Goal: Transaction & Acquisition: Purchase product/service

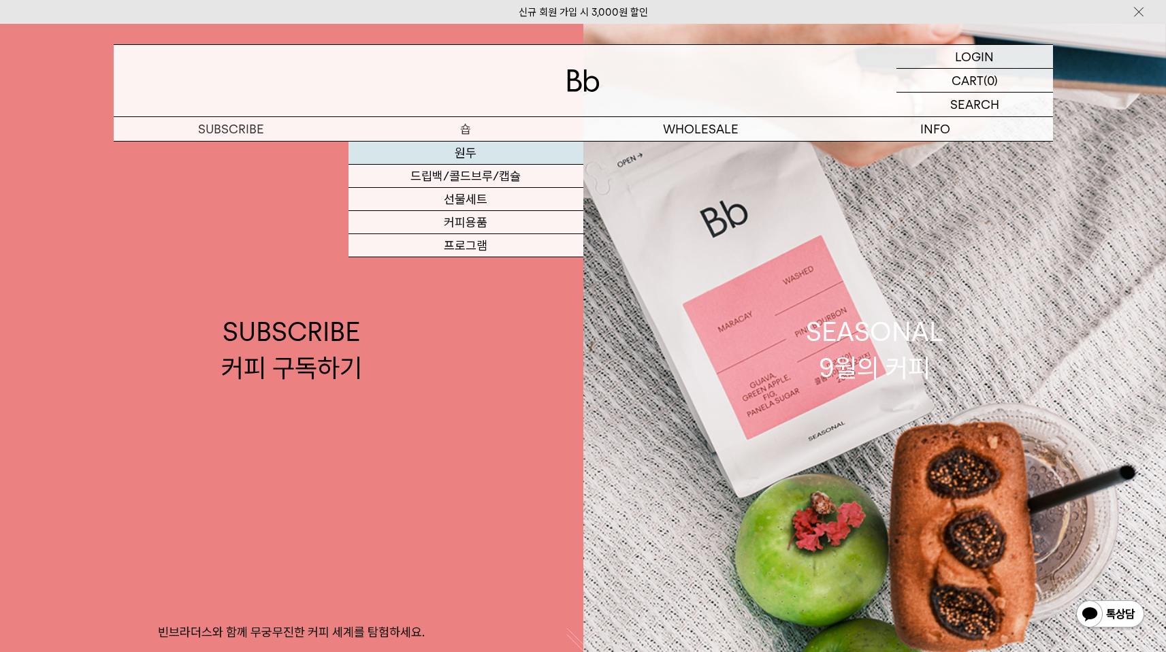
click at [446, 152] on link "원두" at bounding box center [465, 153] width 235 height 23
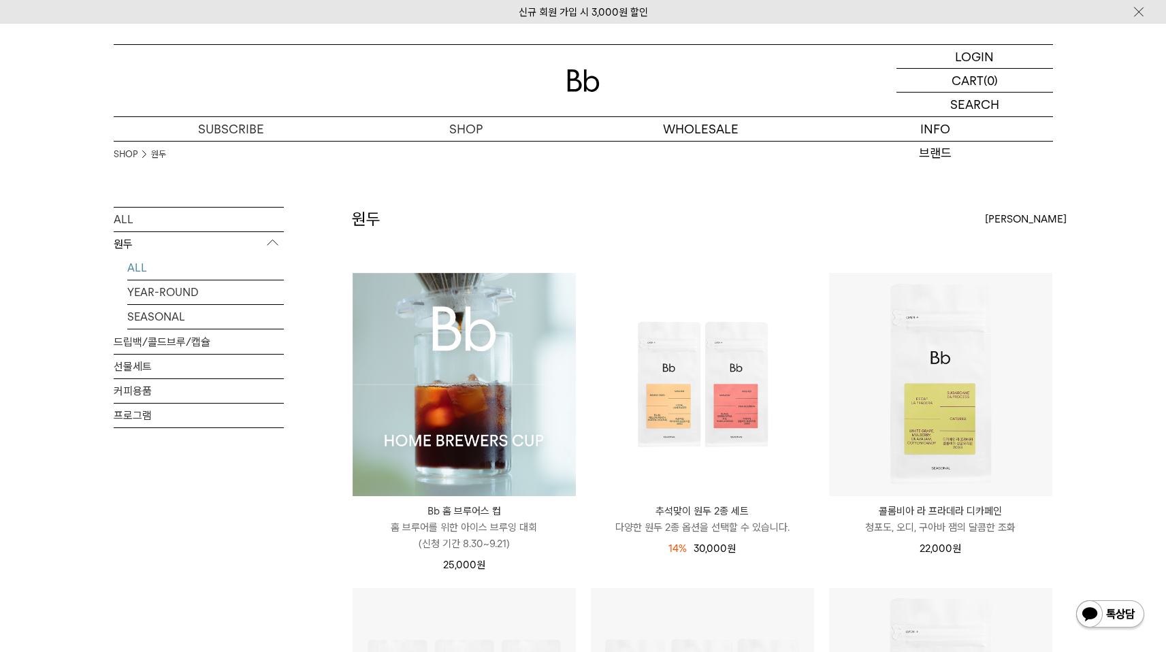
click at [650, 178] on div "SHOP 원두" at bounding box center [583, 174] width 939 height 66
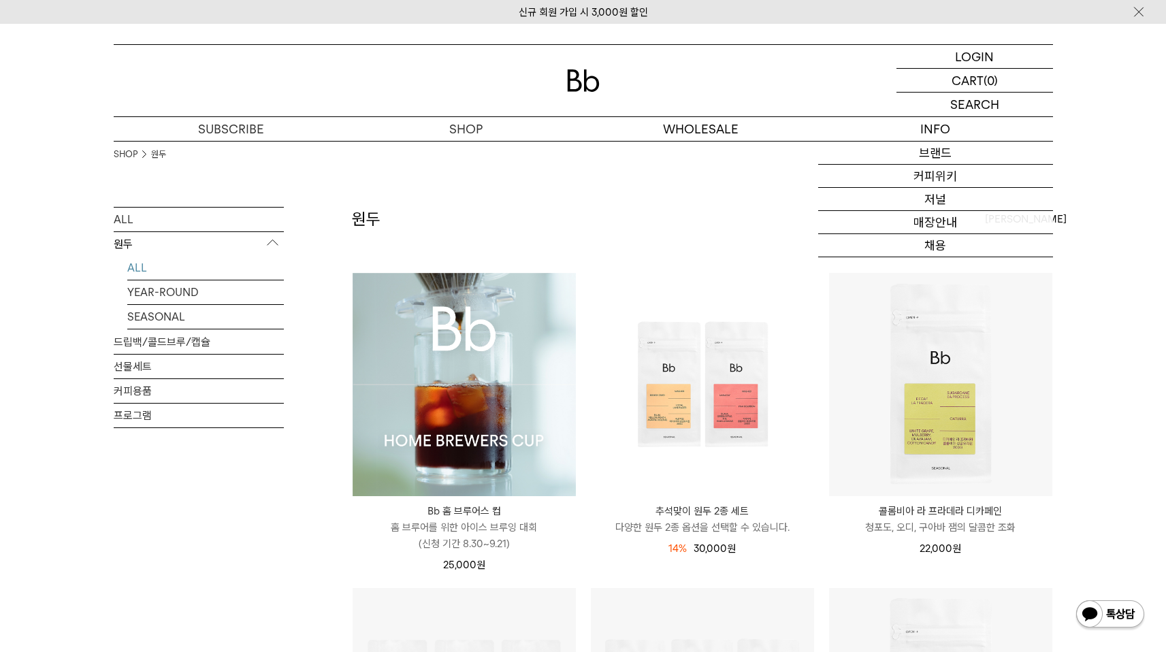
click at [506, 299] on img at bounding box center [464, 384] width 223 height 223
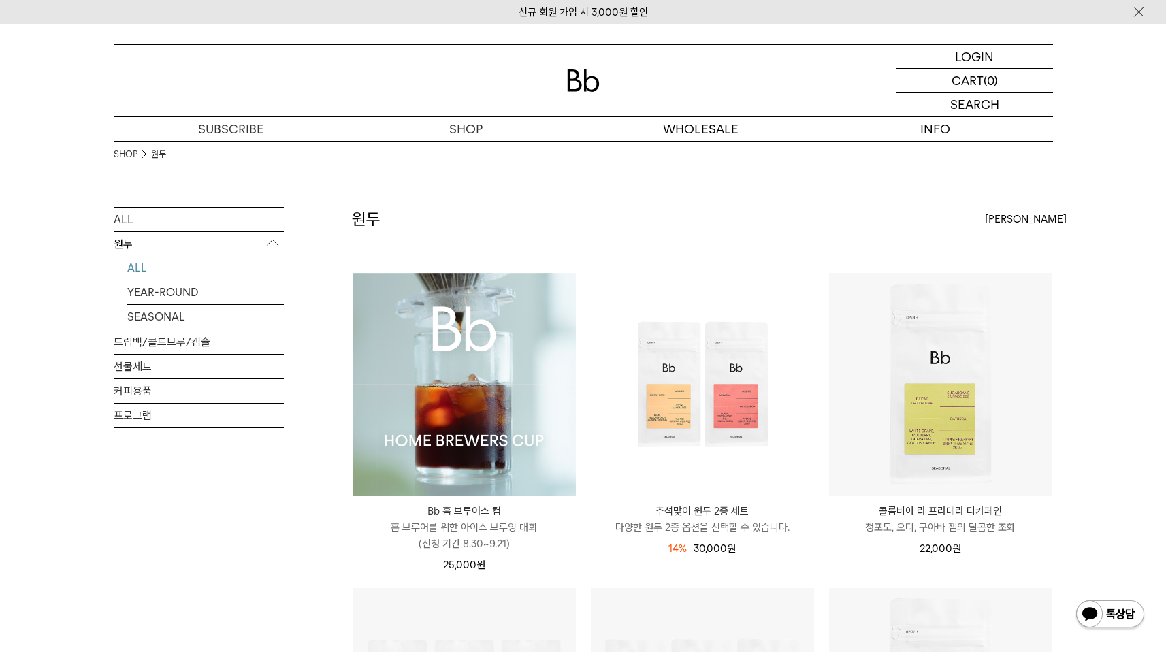
click at [483, 333] on img at bounding box center [464, 384] width 223 height 223
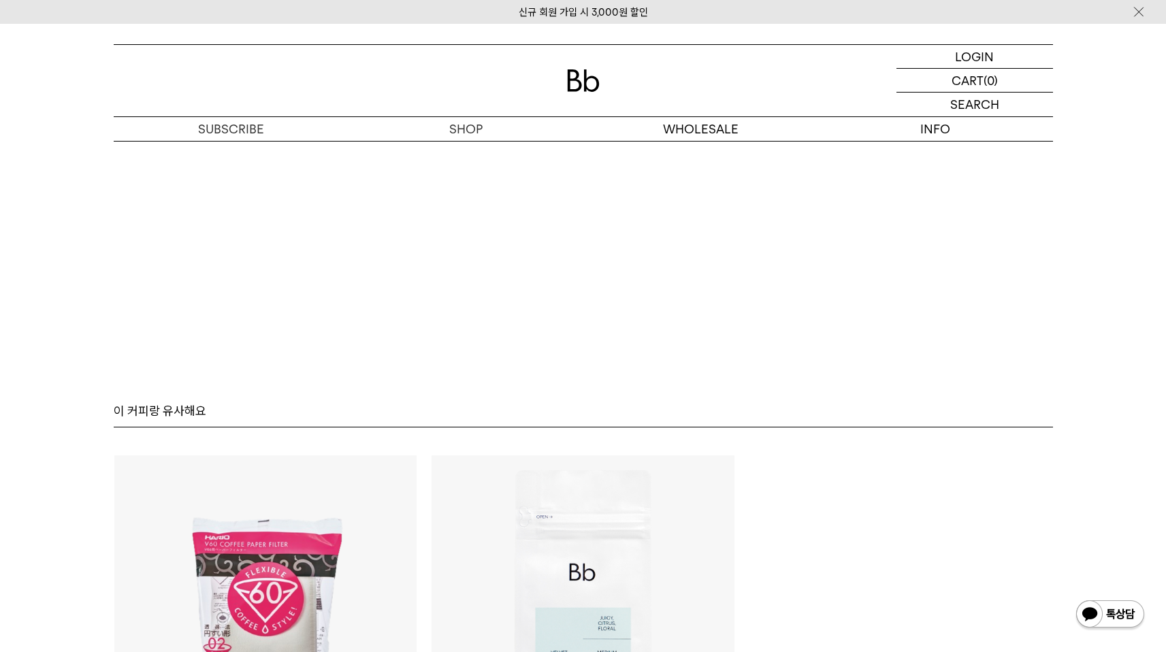
scroll to position [8960, 0]
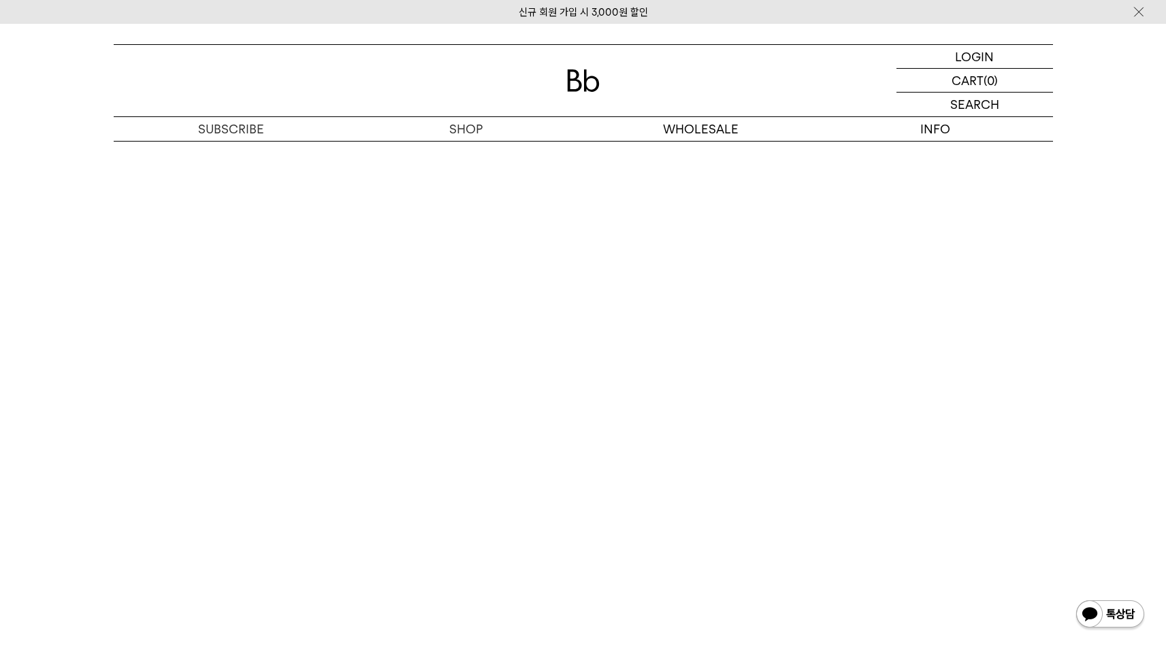
scroll to position [8215, 0]
